Goal: Information Seeking & Learning: Learn about a topic

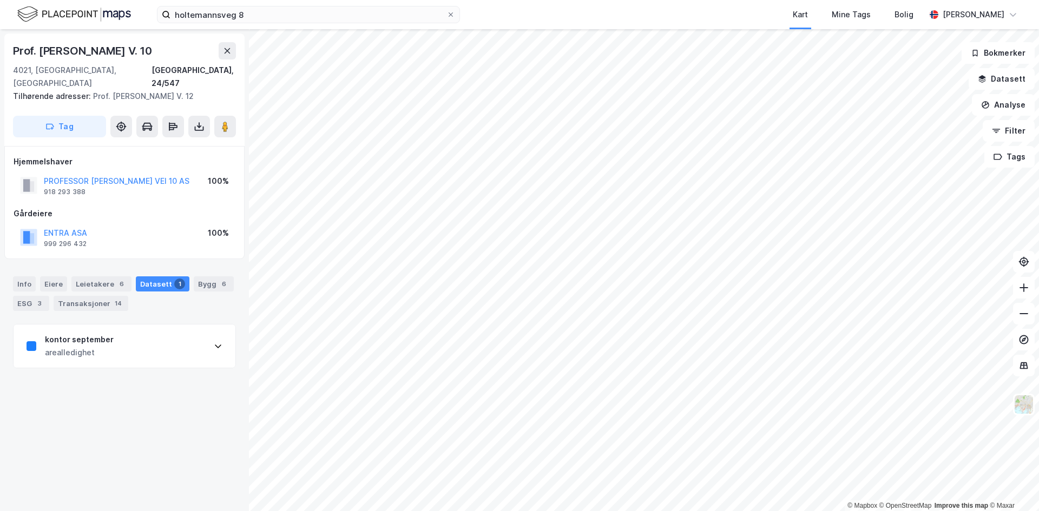
click at [128, 347] on div "kontor september arealledighet" at bounding box center [125, 346] width 222 height 43
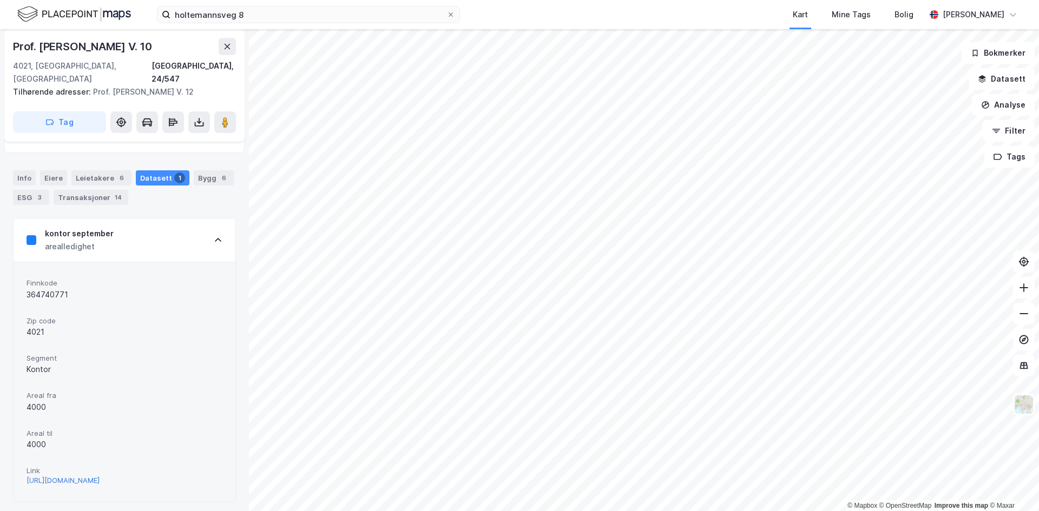
click at [80, 480] on div "[URL][DOMAIN_NAME]" at bounding box center [63, 480] width 73 height 9
click at [562, 29] on div "holtemannsveg 8 Kart Mine Tags Bolig [PERSON_NAME] © Mapbox © OpenStreetMap Imp…" at bounding box center [519, 255] width 1039 height 511
click at [123, 233] on div "kontor september arealledighet" at bounding box center [125, 240] width 222 height 43
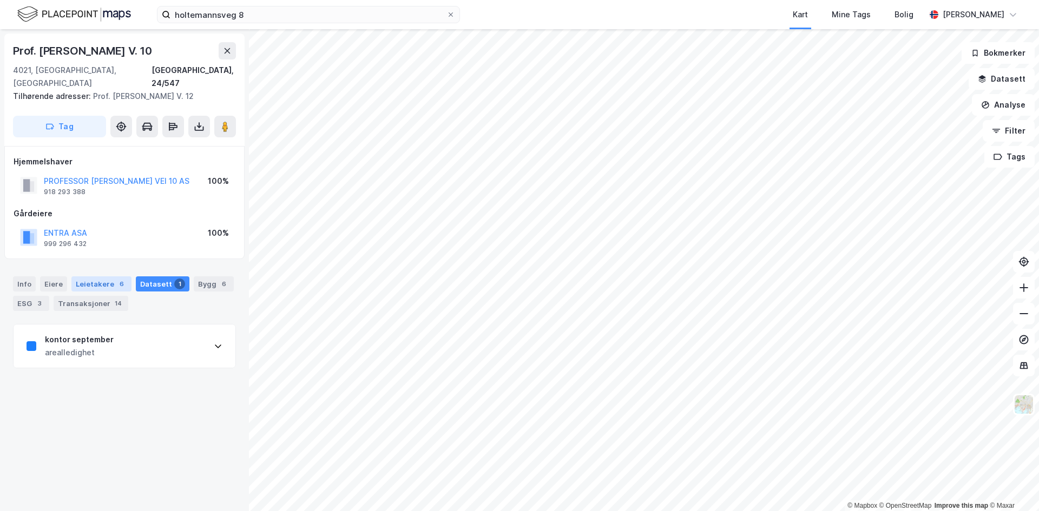
click at [88, 276] on div "Leietakere 6" at bounding box center [101, 283] width 60 height 15
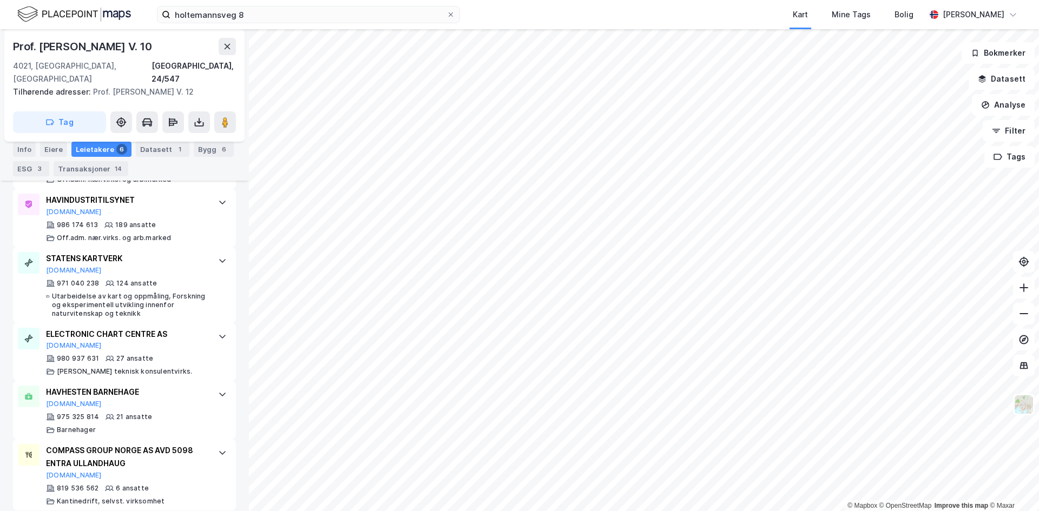
scroll to position [24, 0]
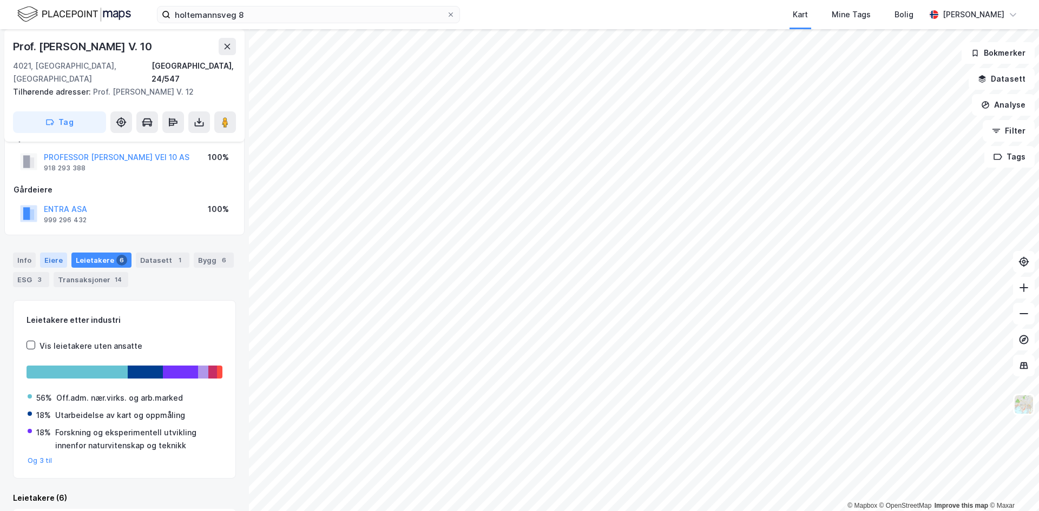
click at [53, 253] on div "Eiere" at bounding box center [53, 260] width 27 height 15
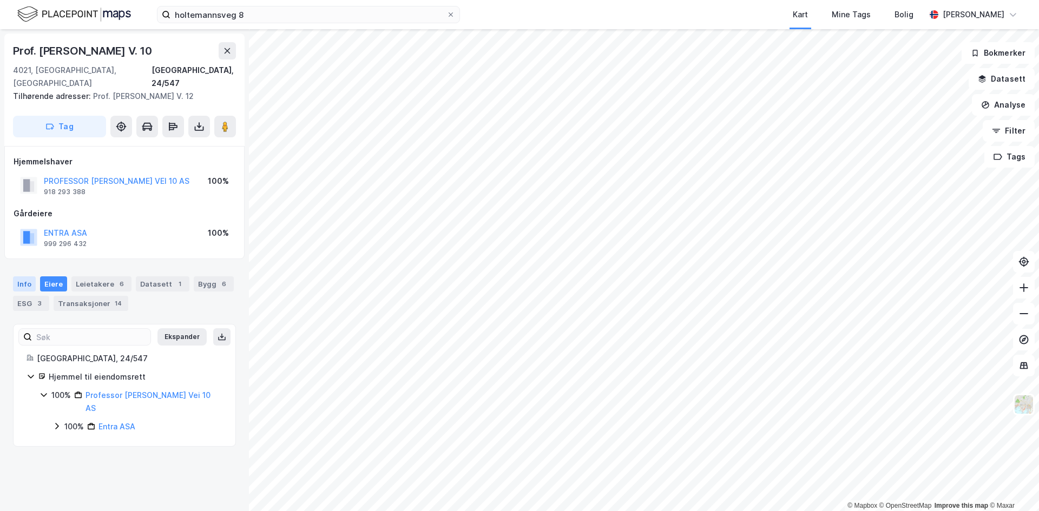
click at [17, 276] on div "Info" at bounding box center [24, 283] width 23 height 15
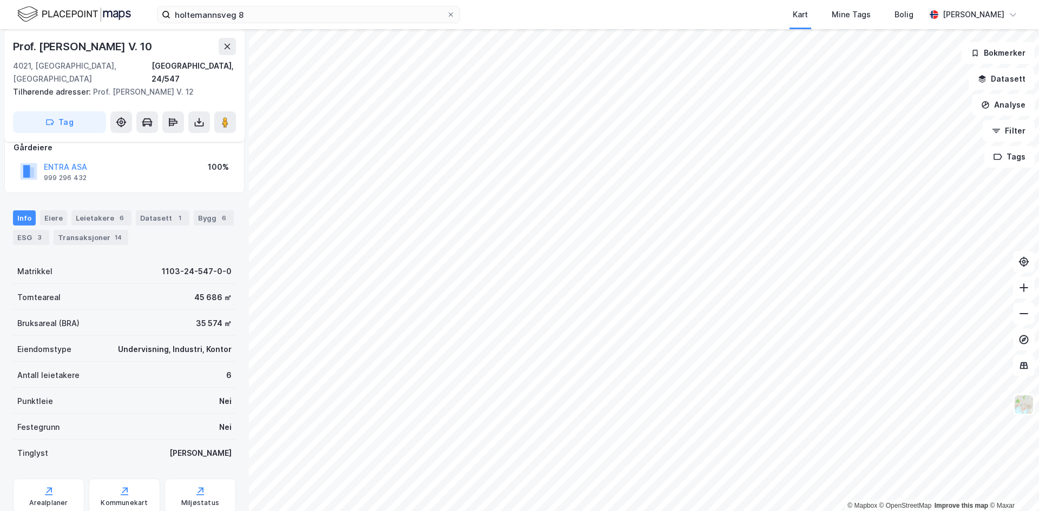
scroll to position [91, 0]
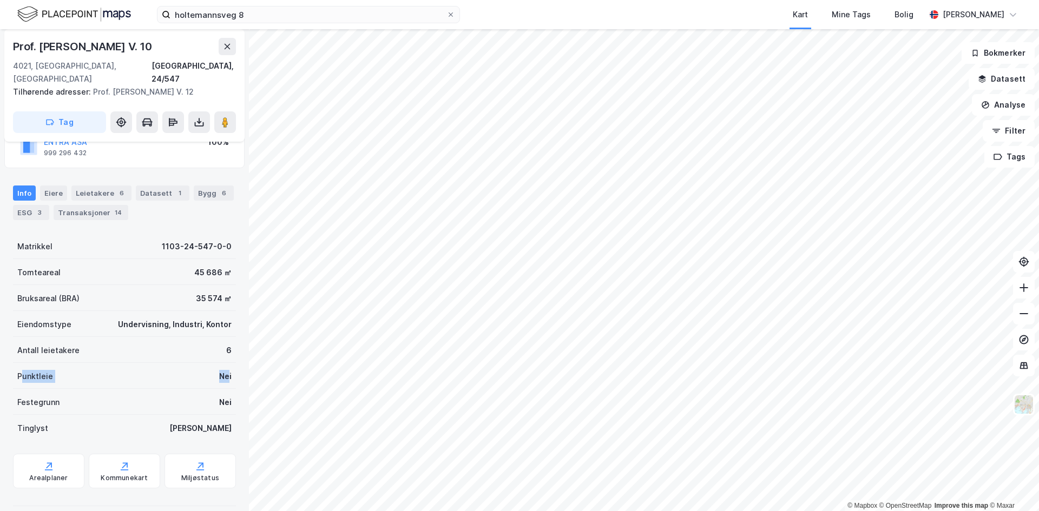
drag, startPoint x: 222, startPoint y: 363, endPoint x: 19, endPoint y: 367, distance: 203.5
click at [20, 367] on div "Punktleie Nei" at bounding box center [124, 376] width 223 height 26
click at [19, 370] on div "Punktleie" at bounding box center [35, 376] width 36 height 13
drag, startPoint x: 16, startPoint y: 367, endPoint x: 228, endPoint y: 420, distance: 217.9
click at [228, 420] on div "Prof. [PERSON_NAME] V. 10 4021, [GEOGRAPHIC_DATA], [GEOGRAPHIC_DATA], 24/547 Ti…" at bounding box center [124, 270] width 249 height 482
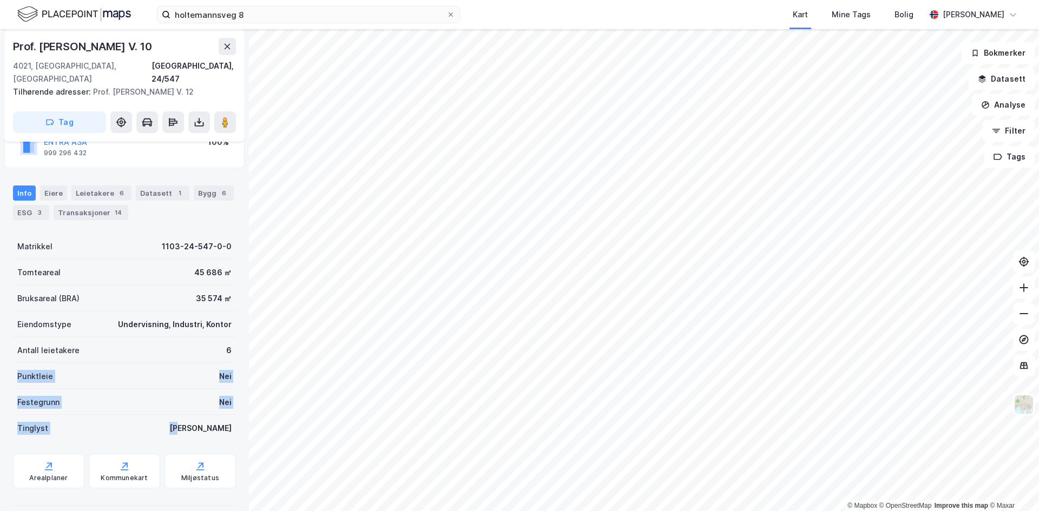
click at [228, 420] on div "Prof. [PERSON_NAME] V. 10 4021, [GEOGRAPHIC_DATA], [GEOGRAPHIC_DATA], 24/547 Ti…" at bounding box center [124, 270] width 249 height 482
drag, startPoint x: 225, startPoint y: 414, endPoint x: 0, endPoint y: 342, distance: 235.8
click at [0, 342] on div "Prof. [PERSON_NAME] V. 10 4021, [GEOGRAPHIC_DATA], [GEOGRAPHIC_DATA], 24/547 Ti…" at bounding box center [124, 270] width 249 height 482
drag, startPoint x: 19, startPoint y: 338, endPoint x: 217, endPoint y: 434, distance: 220.2
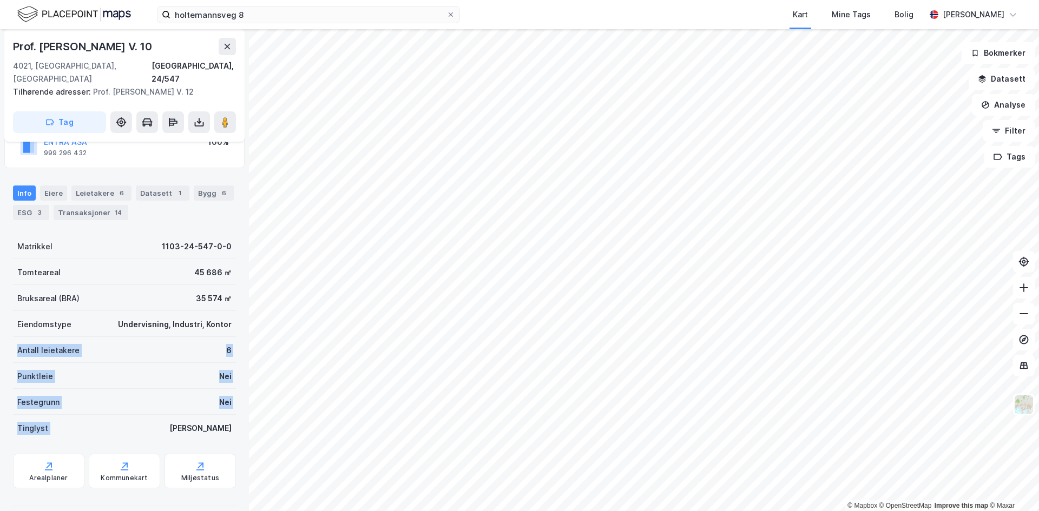
click at [217, 434] on div "Matrikkel 1103-24-547-0-0 Tomteareal 45 686 ㎡ Bruksareal (BRA) 35 574 ㎡ Eiendom…" at bounding box center [124, 372] width 223 height 278
click at [222, 111] on button at bounding box center [225, 122] width 22 height 22
click at [542, 511] on html "holtemannsveg 8 Kart Mine Tags Bolig [PERSON_NAME] © Mapbox © OpenStreetMap Imp…" at bounding box center [519, 255] width 1039 height 511
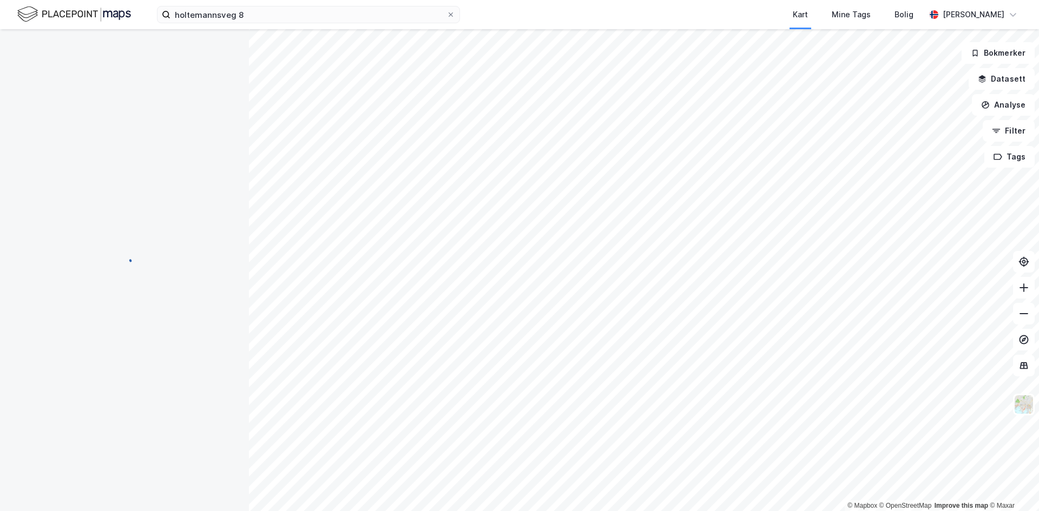
scroll to position [91, 0]
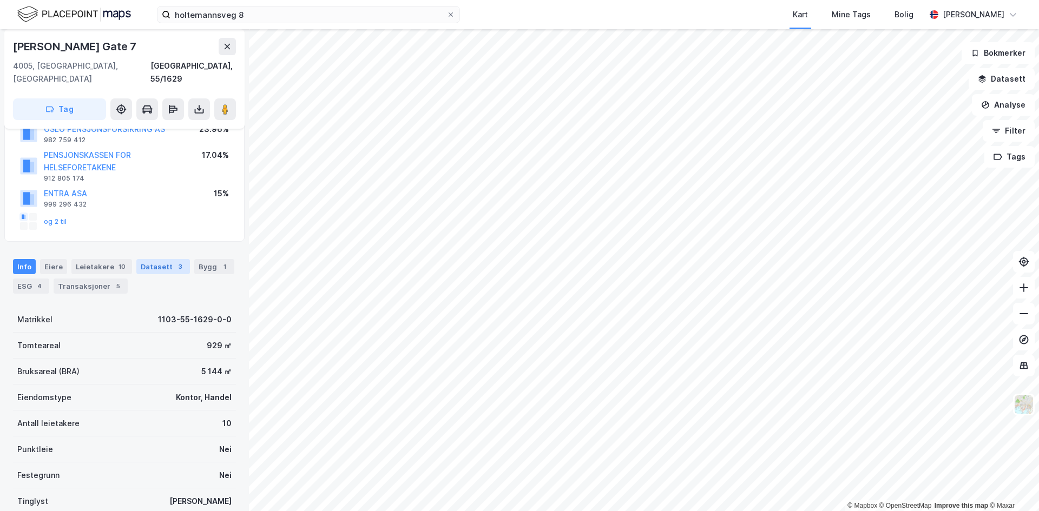
click at [141, 260] on div "Datasett 3" at bounding box center [163, 266] width 54 height 15
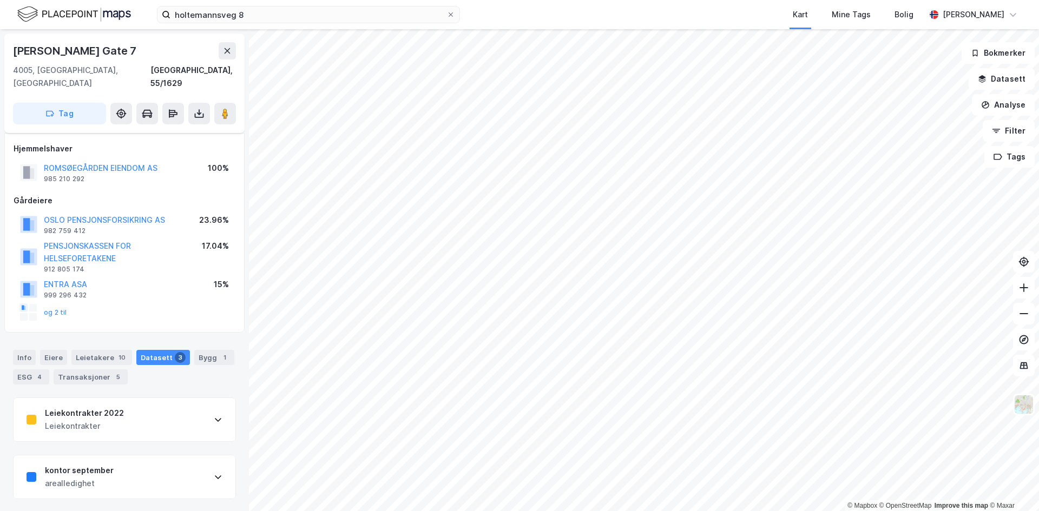
scroll to position [45, 0]
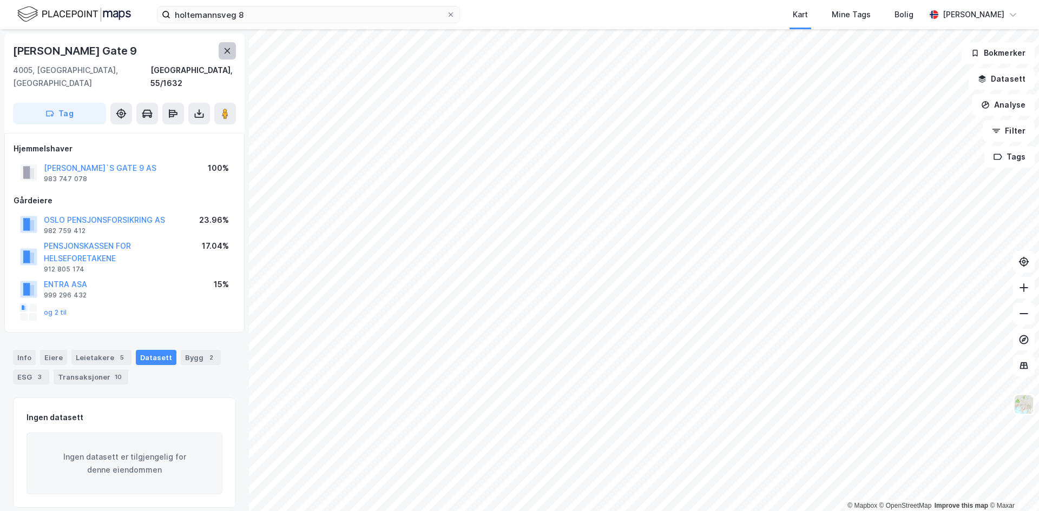
click at [226, 49] on icon at bounding box center [228, 50] width 6 height 5
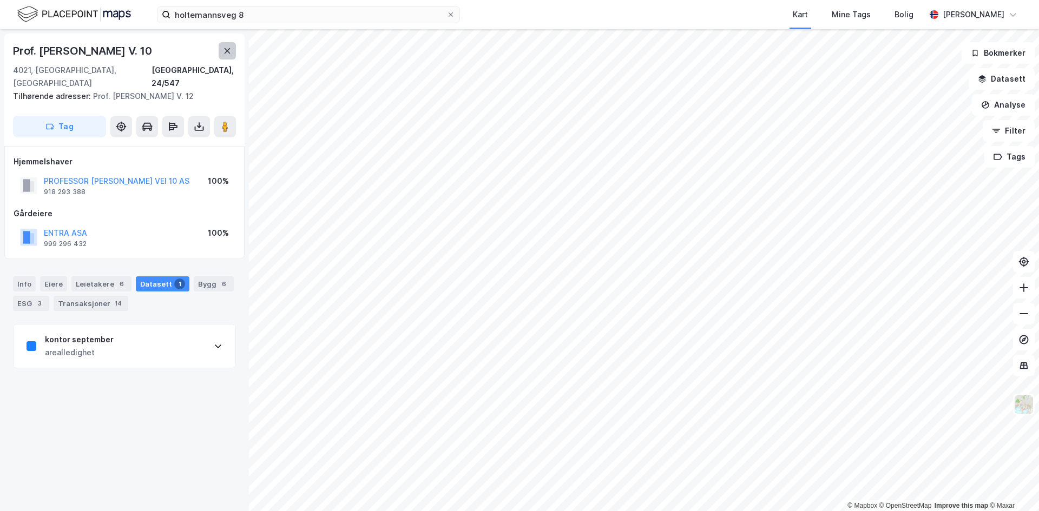
click at [227, 52] on icon at bounding box center [227, 51] width 9 height 9
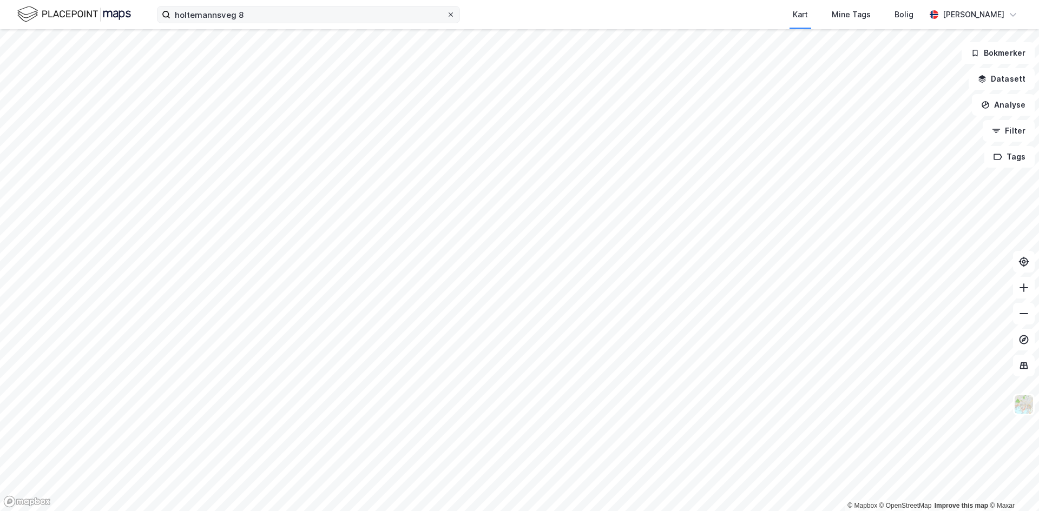
click at [452, 14] on icon at bounding box center [450, 14] width 4 height 4
click at [446, 14] on input "holtemannsveg 8" at bounding box center [308, 14] width 276 height 16
